Goal: Task Accomplishment & Management: Manage account settings

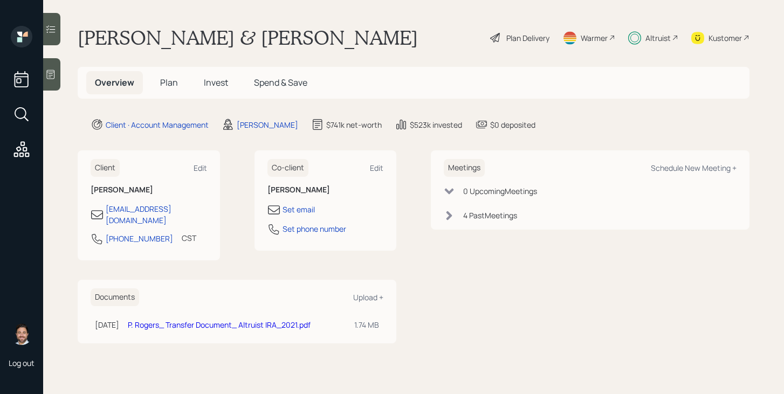
click at [175, 85] on span "Plan" at bounding box center [169, 83] width 18 height 12
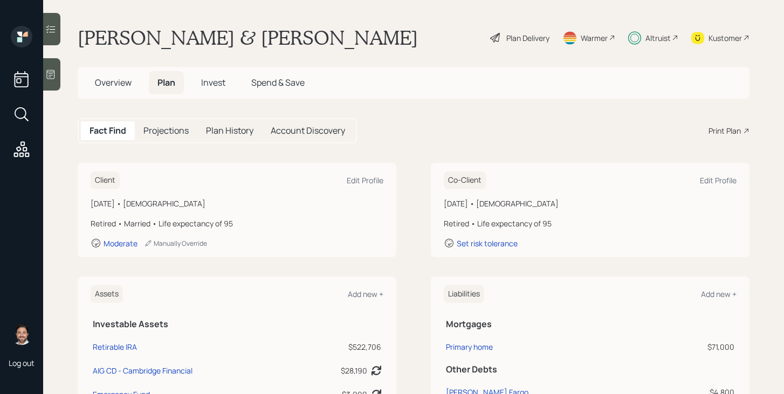
click at [521, 38] on div "Plan Delivery" at bounding box center [527, 37] width 43 height 11
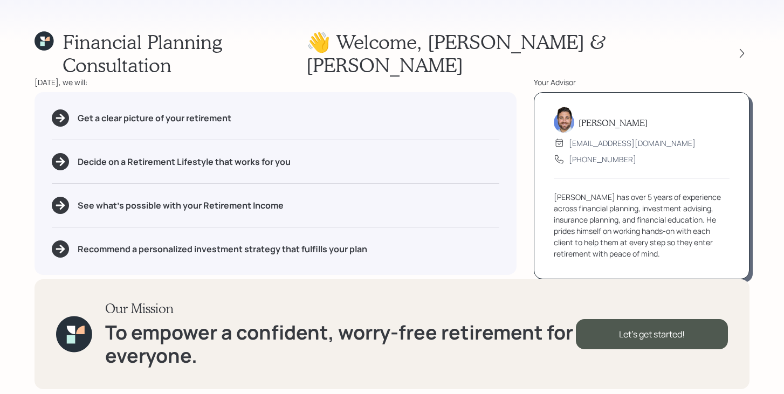
click at [46, 46] on icon at bounding box center [43, 40] width 19 height 19
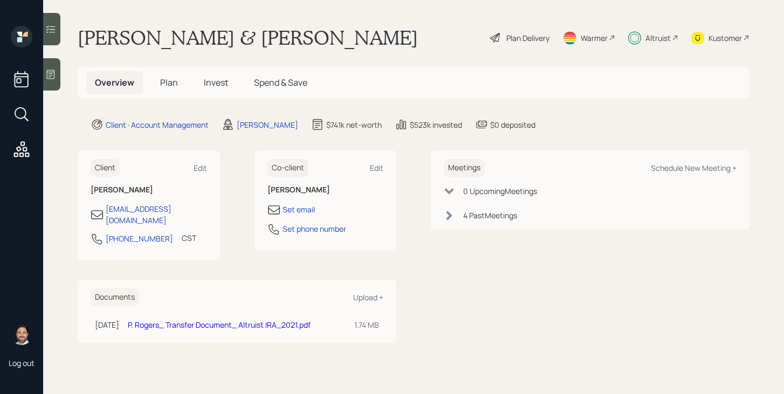
click at [663, 29] on div "Altruist" at bounding box center [653, 38] width 50 height 24
click at [176, 86] on span "Plan" at bounding box center [169, 83] width 18 height 12
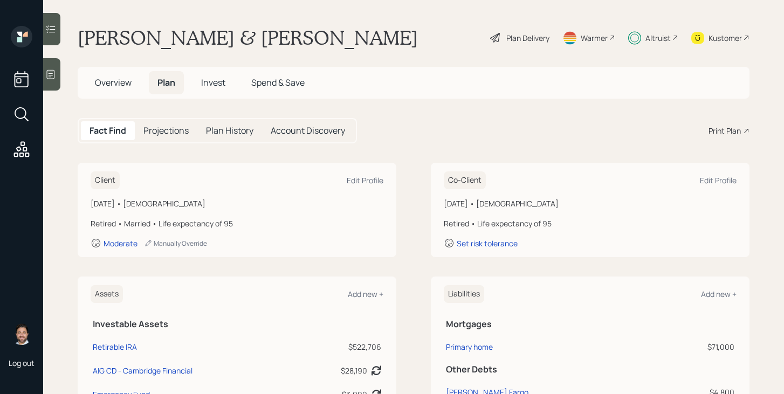
click at [533, 36] on div "Plan Delivery" at bounding box center [527, 37] width 43 height 11
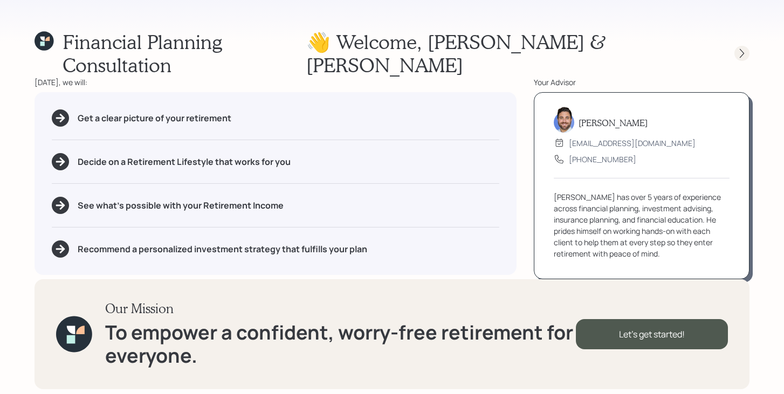
click at [742, 48] on icon at bounding box center [741, 53] width 11 height 11
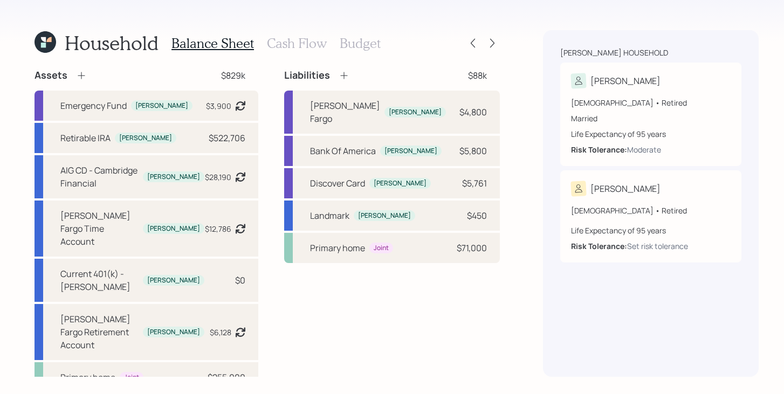
click at [361, 36] on h3 "Budget" at bounding box center [360, 44] width 41 height 16
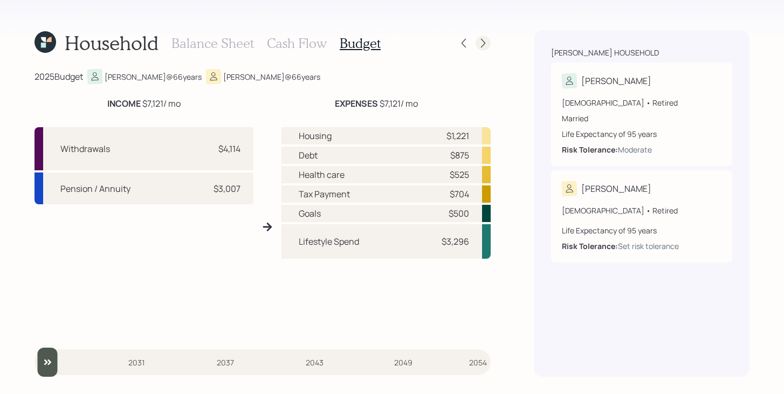
click at [481, 49] on div at bounding box center [482, 43] width 15 height 15
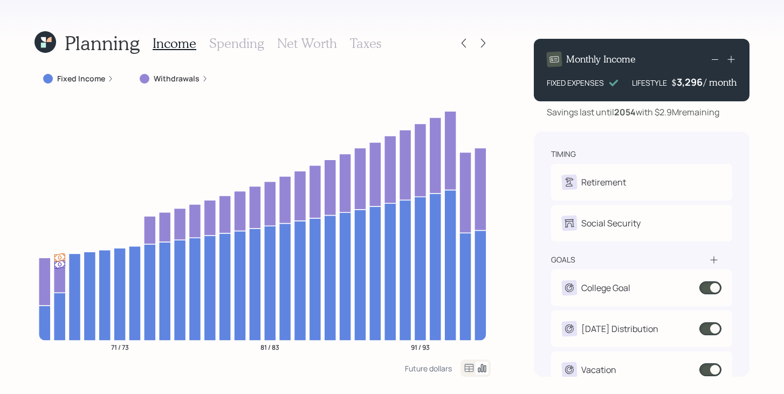
click at [43, 45] on icon at bounding box center [43, 45] width 5 height 5
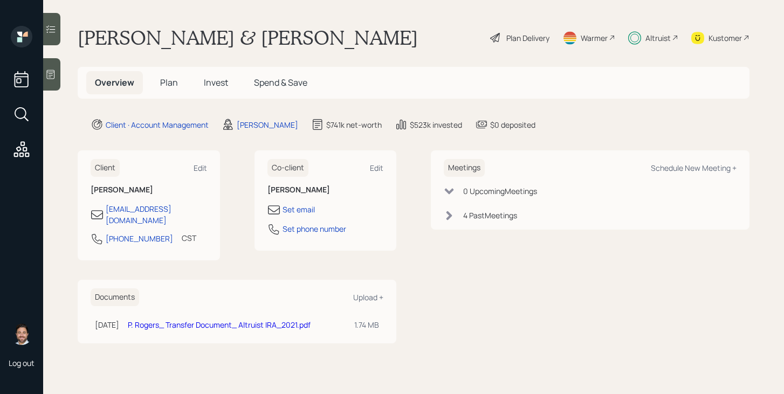
click at [654, 29] on div "Altruist" at bounding box center [653, 38] width 50 height 24
click at [539, 38] on div "Plan Delivery" at bounding box center [527, 37] width 43 height 11
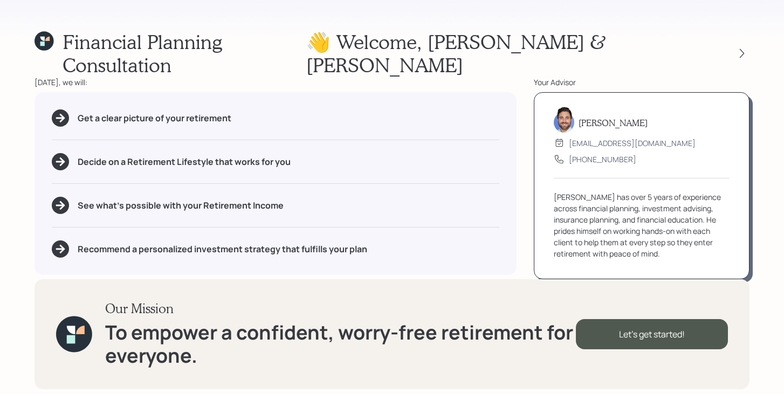
click at [751, 38] on div "Financial Planning Consultation 👋 Welcome , Patrick & Jenny Lynn Today, we will…" at bounding box center [392, 197] width 784 height 394
click at [739, 48] on icon at bounding box center [741, 53] width 11 height 11
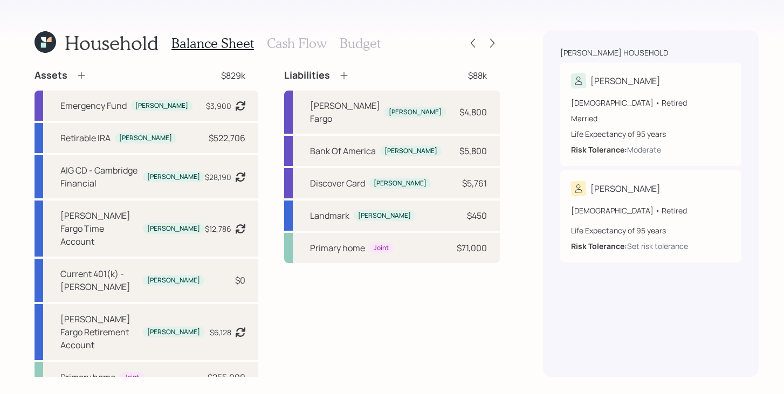
click at [304, 41] on h3 "Cash Flow" at bounding box center [297, 44] width 60 height 16
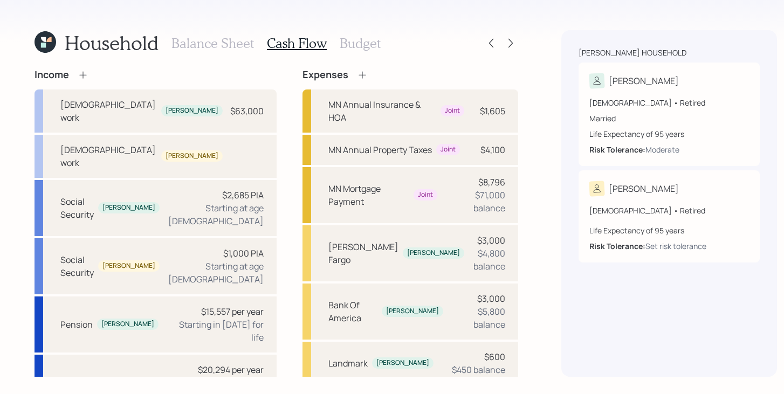
click at [356, 44] on h3 "Budget" at bounding box center [360, 44] width 41 height 16
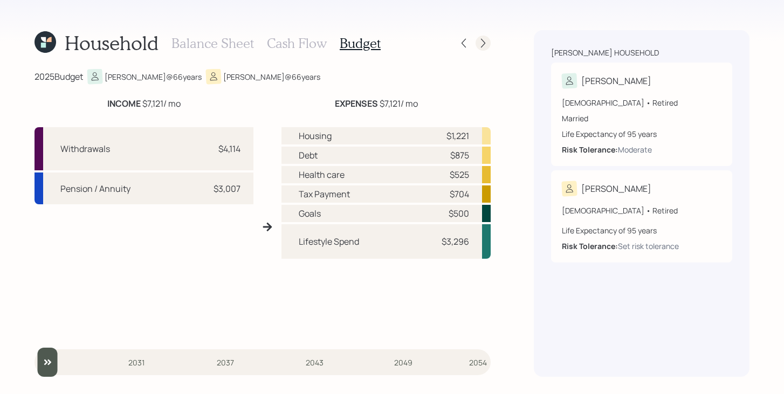
click at [487, 45] on icon at bounding box center [482, 43] width 11 height 11
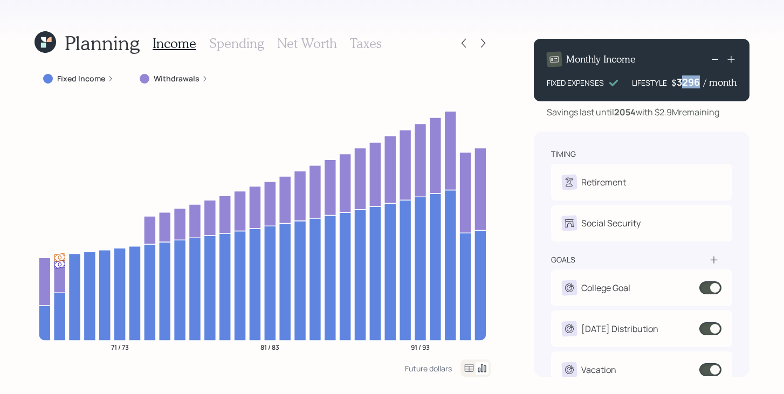
drag, startPoint x: 700, startPoint y: 80, endPoint x: 684, endPoint y: 80, distance: 16.2
click at [684, 80] on div "3296" at bounding box center [689, 81] width 27 height 13
click at [497, 110] on div "Planning Income Spending Net Worth Taxes Fixed Income Withdrawals 71 / 73 81 / …" at bounding box center [392, 197] width 784 height 394
click at [461, 42] on icon at bounding box center [463, 43] width 11 height 11
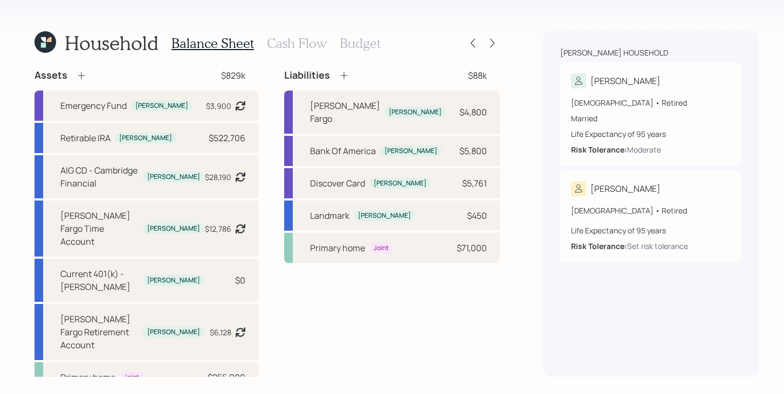
click at [363, 43] on h3 "Budget" at bounding box center [360, 44] width 41 height 16
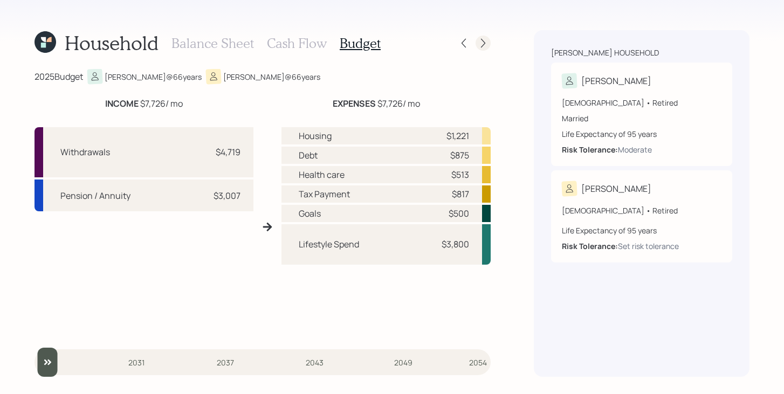
click at [481, 41] on icon at bounding box center [482, 43] width 11 height 11
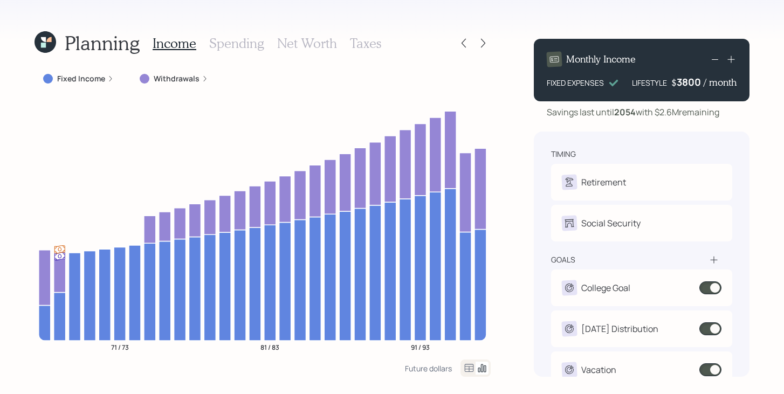
click at [700, 83] on div "3800" at bounding box center [689, 81] width 27 height 13
drag, startPoint x: 700, startPoint y: 83, endPoint x: 684, endPoint y: 83, distance: 15.6
click at [684, 83] on div "3800" at bounding box center [689, 81] width 27 height 13
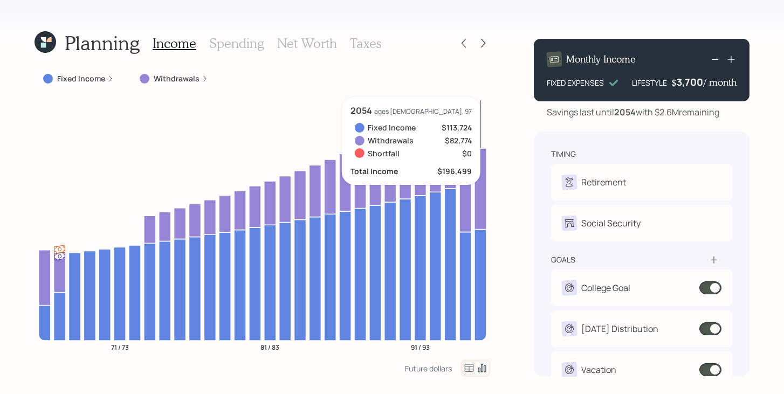
click at [480, 102] on icon "71 / 73 81 / 83 91 / 93" at bounding box center [262, 228] width 456 height 262
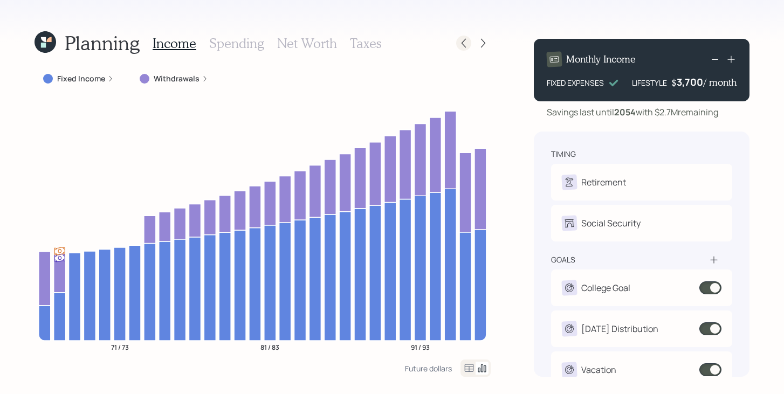
click at [468, 43] on icon at bounding box center [463, 43] width 11 height 11
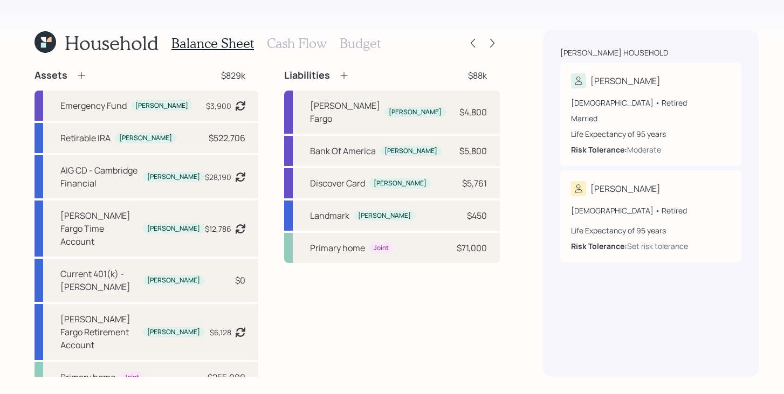
click at [320, 37] on h3 "Cash Flow" at bounding box center [297, 44] width 60 height 16
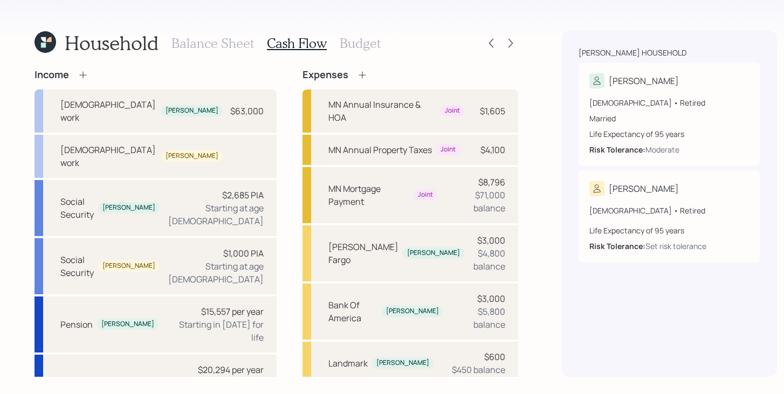
click at [370, 39] on h3 "Budget" at bounding box center [360, 44] width 41 height 16
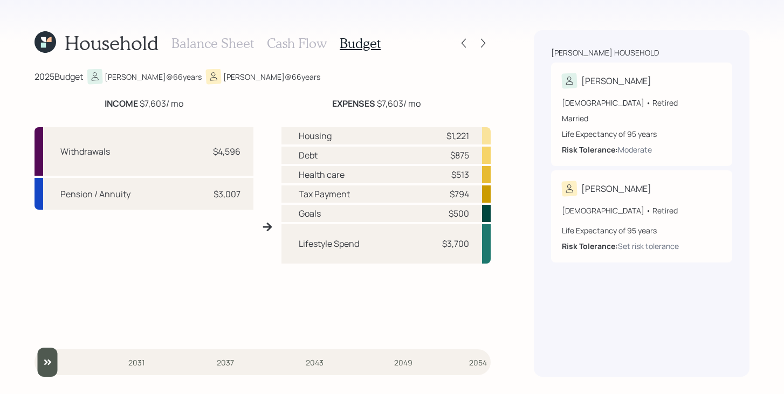
click at [213, 45] on h3 "Balance Sheet" at bounding box center [212, 44] width 82 height 16
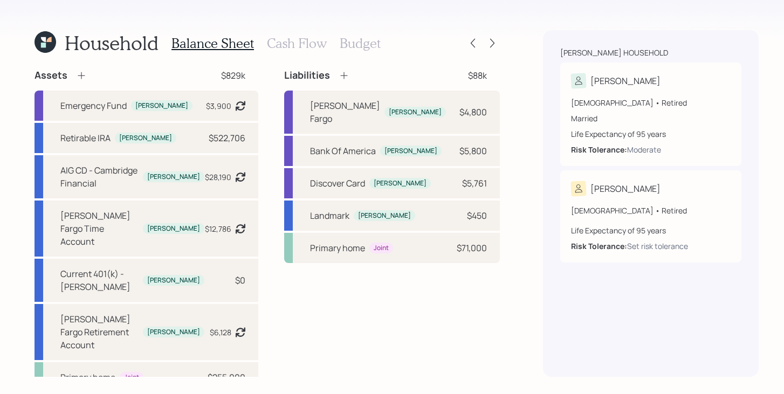
click at [51, 42] on icon at bounding box center [45, 42] width 22 height 22
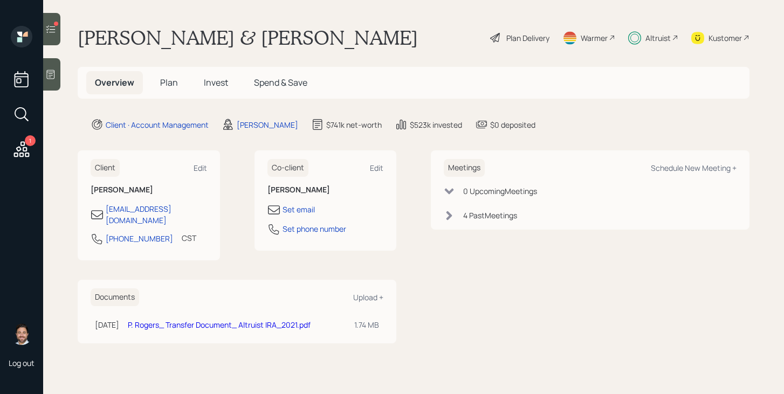
click at [667, 38] on div "Altruist" at bounding box center [657, 37] width 25 height 11
click at [51, 27] on icon at bounding box center [50, 29] width 11 height 11
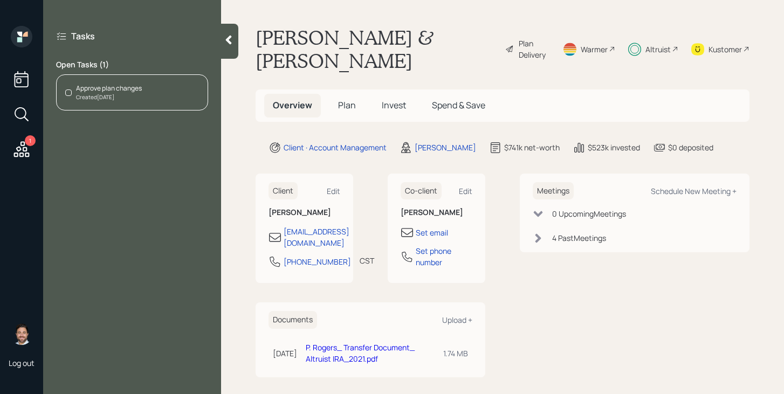
click at [115, 94] on div "Created [DATE]" at bounding box center [109, 97] width 66 height 8
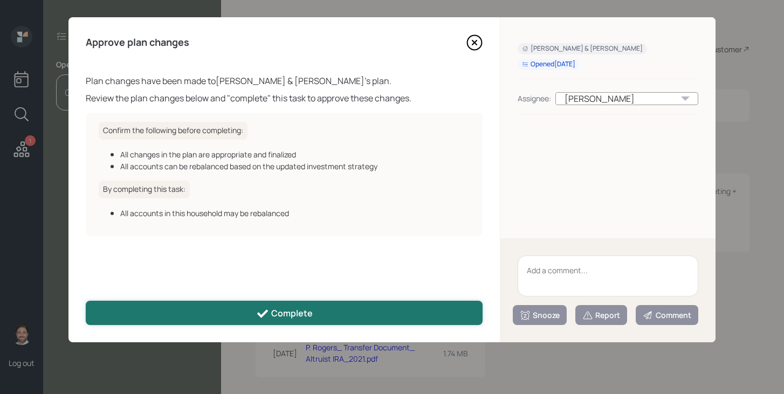
click at [319, 316] on button "Complete" at bounding box center [284, 313] width 397 height 24
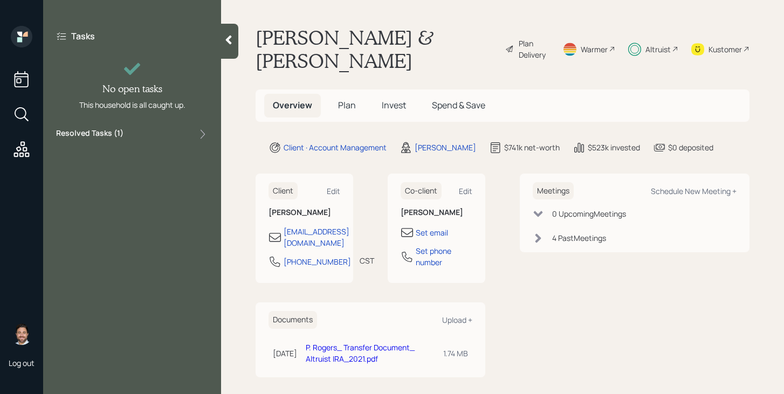
click at [234, 47] on div at bounding box center [229, 41] width 17 height 35
